Goal: Information Seeking & Learning: Learn about a topic

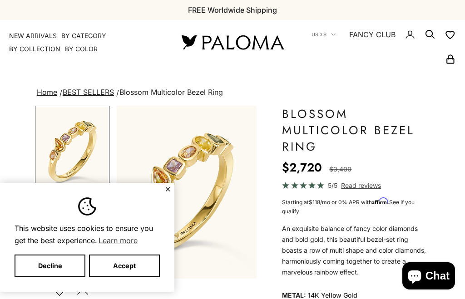
click at [166, 188] on button "✕" at bounding box center [168, 189] width 6 height 5
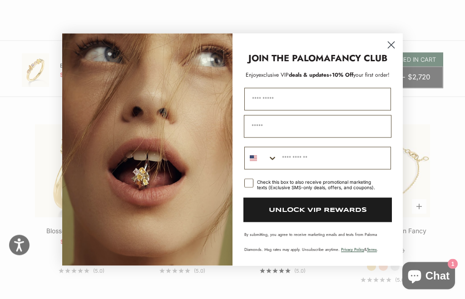
scroll to position [1264, 0]
click at [391, 48] on icon "Close dialog" at bounding box center [391, 45] width 6 height 6
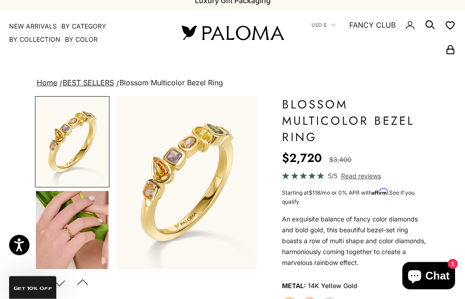
scroll to position [0, 0]
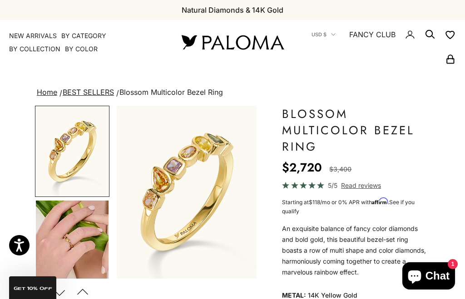
click at [104, 89] on link "BEST SELLERS" at bounding box center [88, 92] width 51 height 9
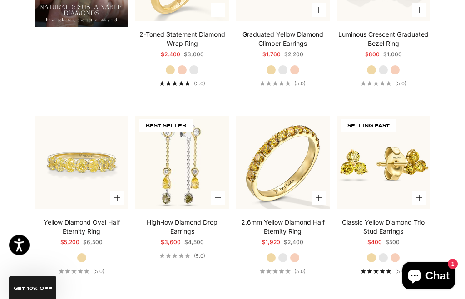
scroll to position [723, 0]
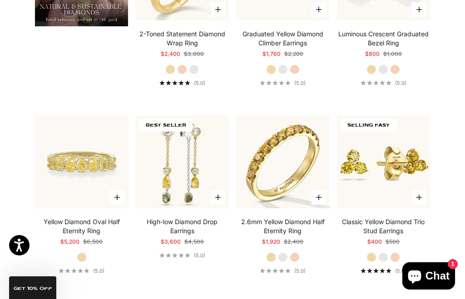
click at [184, 213] on img at bounding box center [182, 162] width 103 height 103
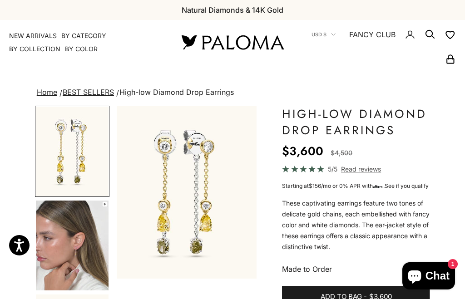
click at [82, 241] on img "Go to item 2" at bounding box center [72, 246] width 73 height 90
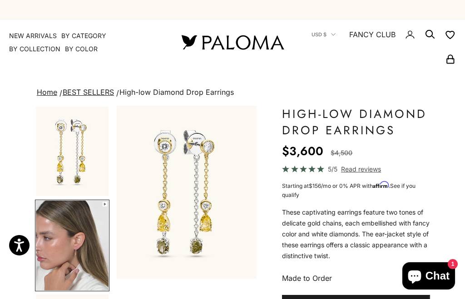
scroll to position [0, 151]
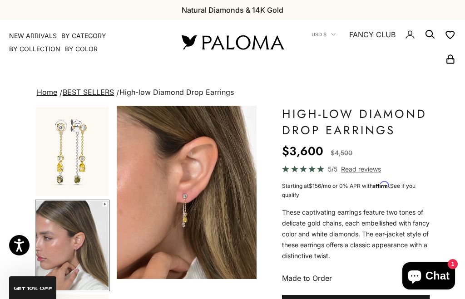
click at [249, 214] on video "High-low Diamond Drop Earrings" at bounding box center [186, 193] width 140 height 174
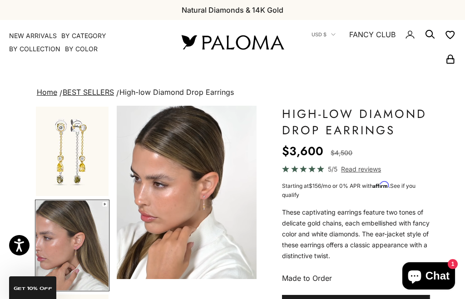
click at [253, 263] on video "High-low Diamond Drop Earrings" at bounding box center [186, 193] width 140 height 174
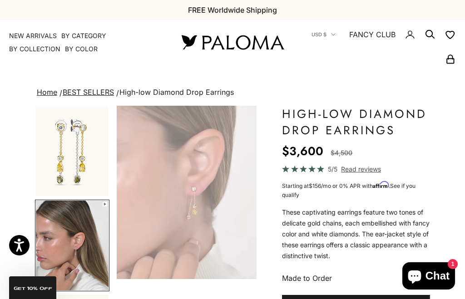
click at [253, 222] on video "High-low Diamond Drop Earrings" at bounding box center [186, 193] width 140 height 174
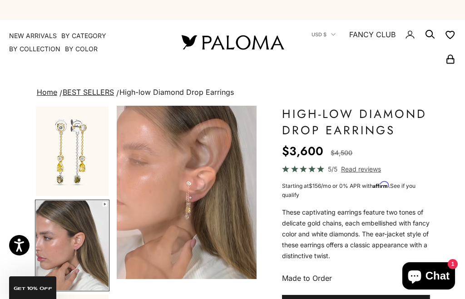
click at [135, 116] on video "High-low Diamond Drop Earrings" at bounding box center [186, 193] width 140 height 174
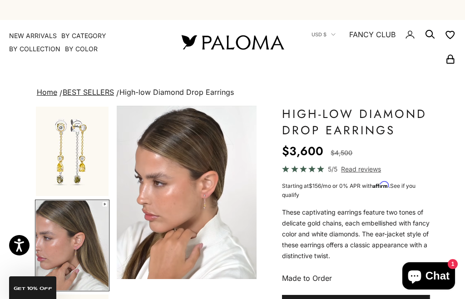
click at [228, 156] on video "High-low Diamond Drop Earrings" at bounding box center [186, 193] width 140 height 174
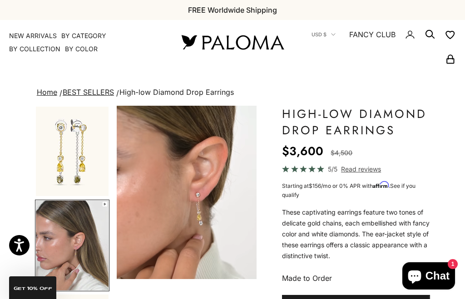
click at [84, 239] on img "Go to item 2" at bounding box center [72, 246] width 73 height 90
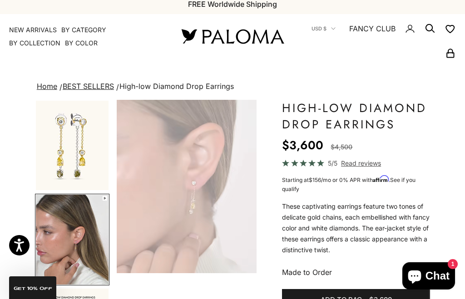
scroll to position [8, 0]
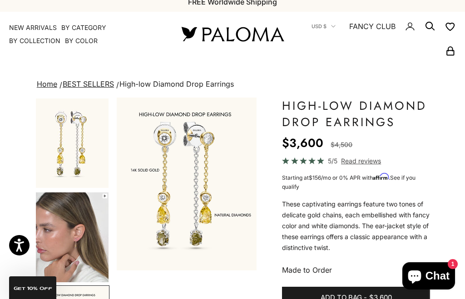
scroll to position [0, 302]
click at [230, 184] on img "Item 3 of 10" at bounding box center [187, 184] width 140 height 173
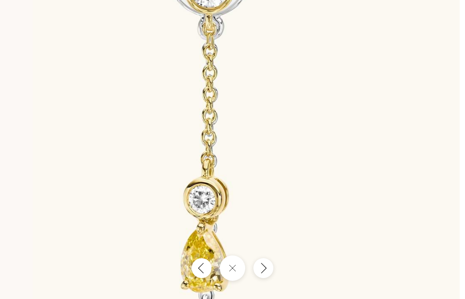
click at [258, 177] on img at bounding box center [209, 150] width 501 height 618
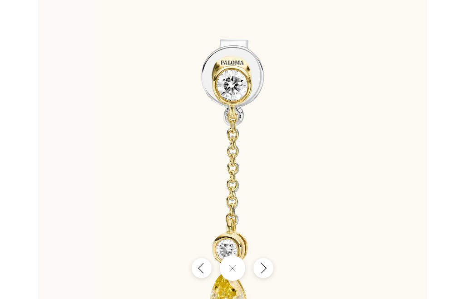
click at [197, 274] on icon "Previous" at bounding box center [202, 268] width 10 height 11
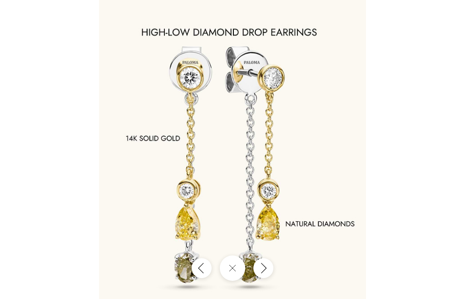
click at [229, 272] on icon "Close gallery" at bounding box center [232, 268] width 7 height 7
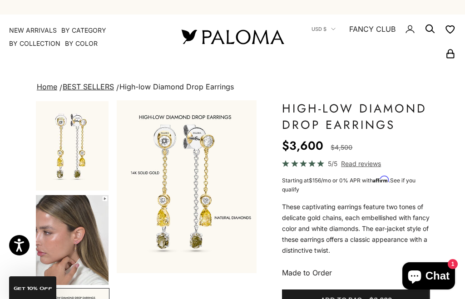
scroll to position [0, 0]
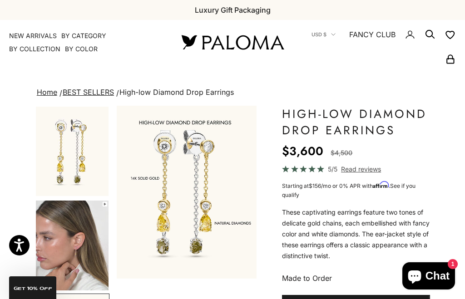
click at [91, 88] on link "BEST SELLERS" at bounding box center [88, 92] width 51 height 9
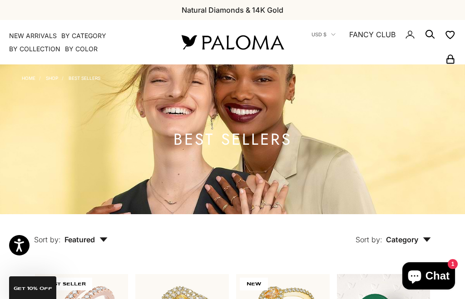
click at [430, 31] on icon "Secondary navigation" at bounding box center [430, 34] width 11 height 11
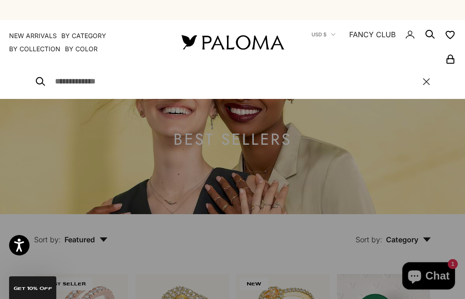
click at [131, 83] on input "Search" at bounding box center [234, 81] width 359 height 13
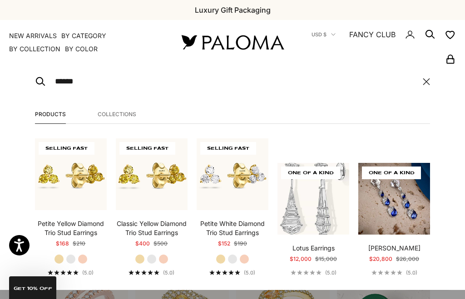
type input "******"
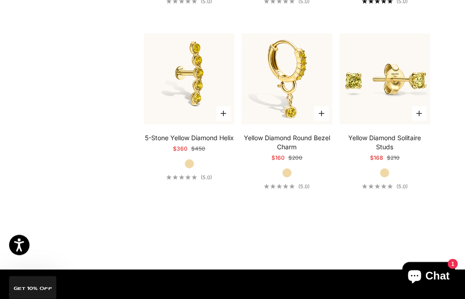
scroll to position [2395, 0]
